Goal: Find specific page/section: Find specific page/section

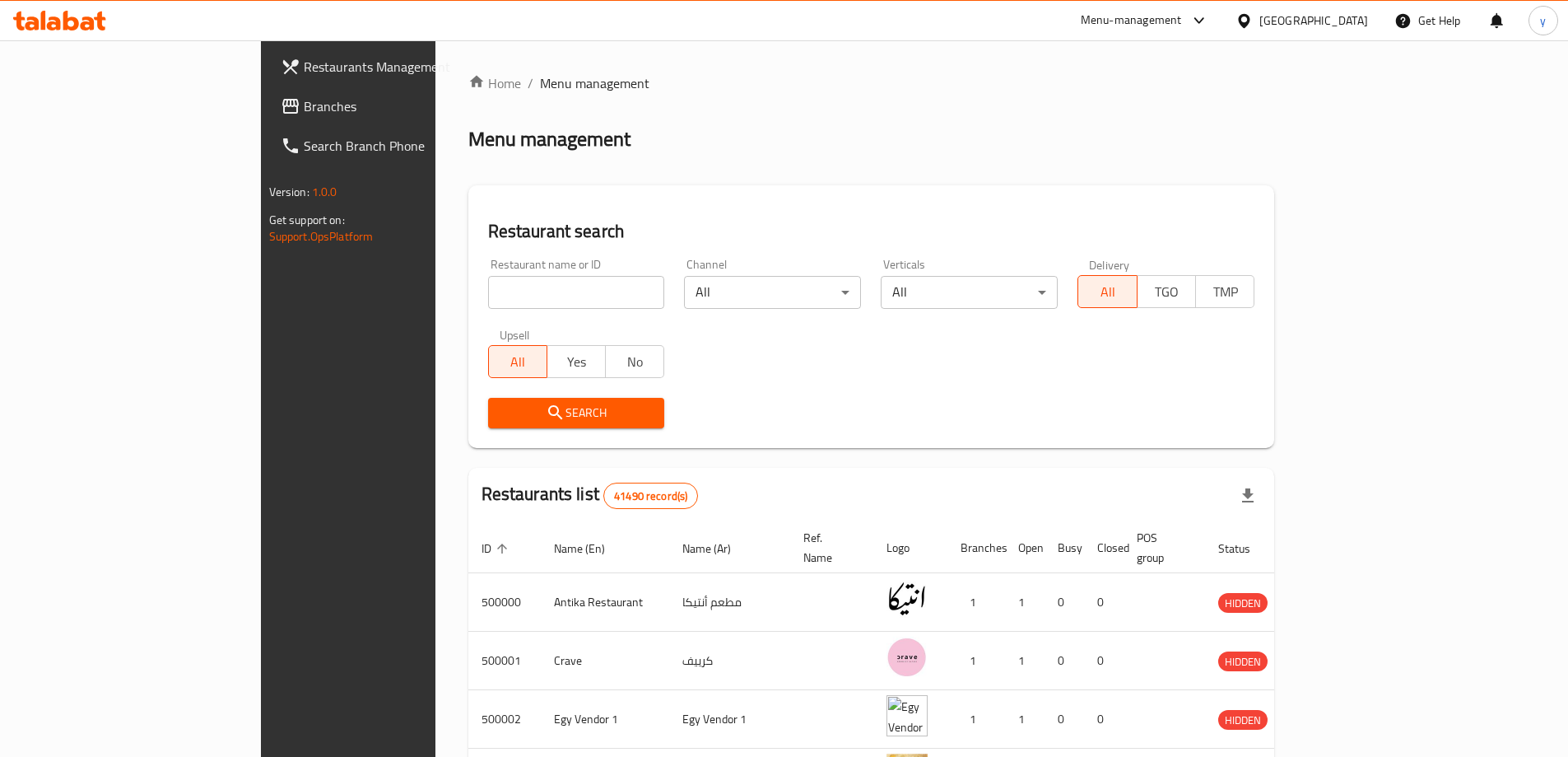
click at [1342, 26] on div "[GEOGRAPHIC_DATA]" at bounding box center [1313, 21] width 109 height 18
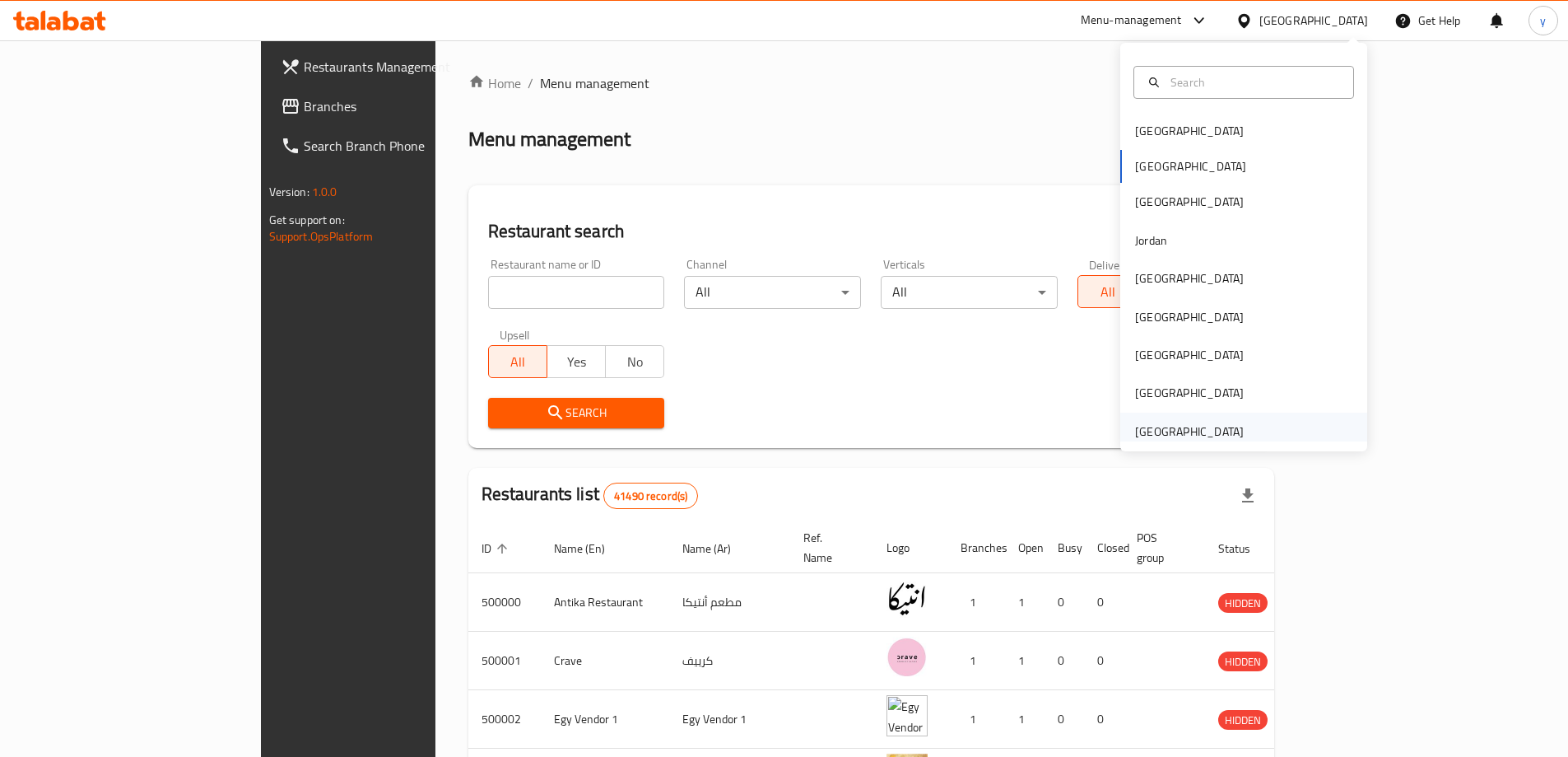
click at [1219, 422] on div "[GEOGRAPHIC_DATA]" at bounding box center [1189, 431] width 109 height 18
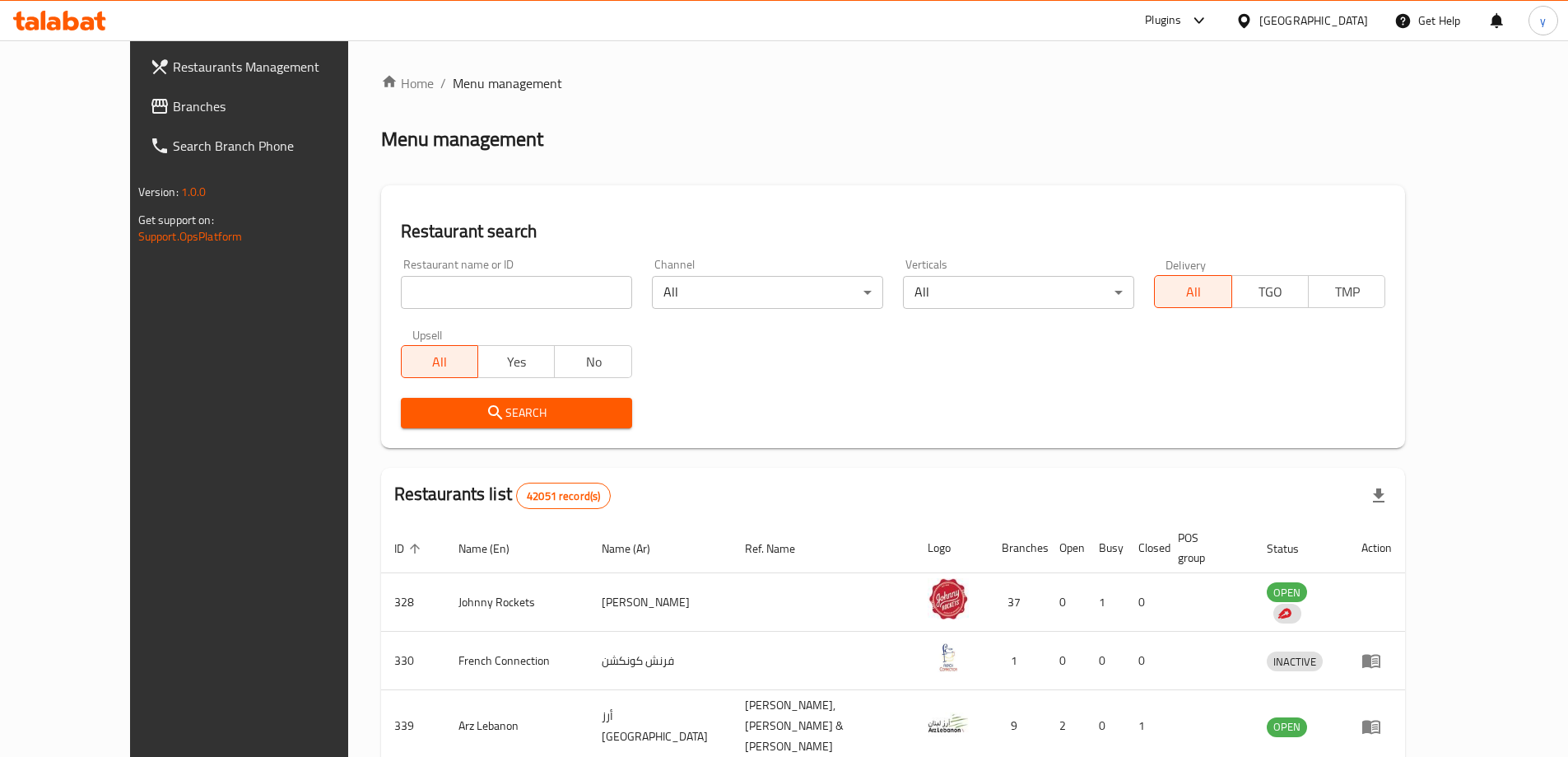
click at [556, 295] on input "search" at bounding box center [517, 292] width 231 height 33
paste input "780654"
type input "780654"
click at [173, 115] on span "Branches" at bounding box center [276, 107] width 206 height 20
